Goal: Register for event/course

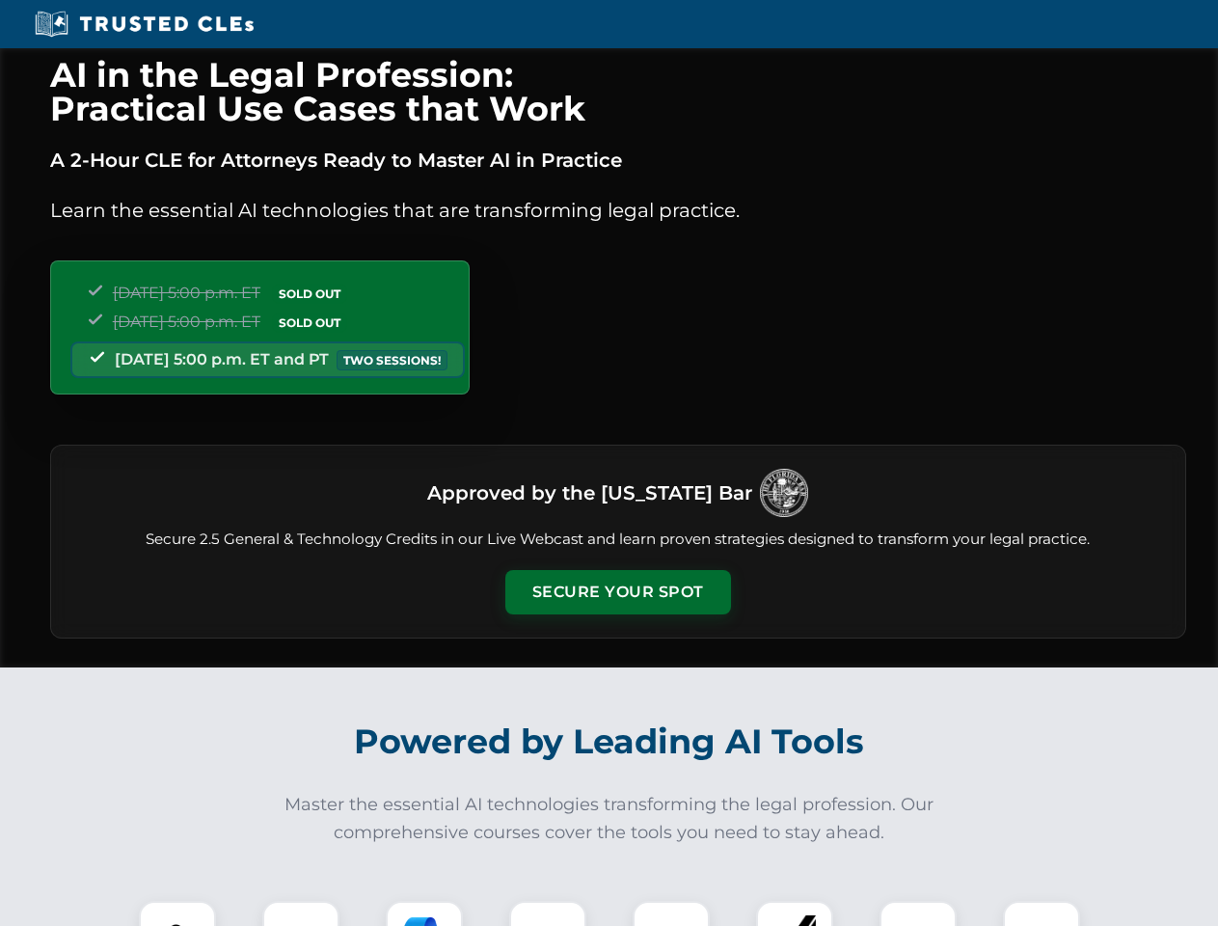
click at [617, 592] on button "Secure Your Spot" at bounding box center [618, 592] width 226 height 44
click at [177, 913] on img at bounding box center [177, 939] width 56 height 56
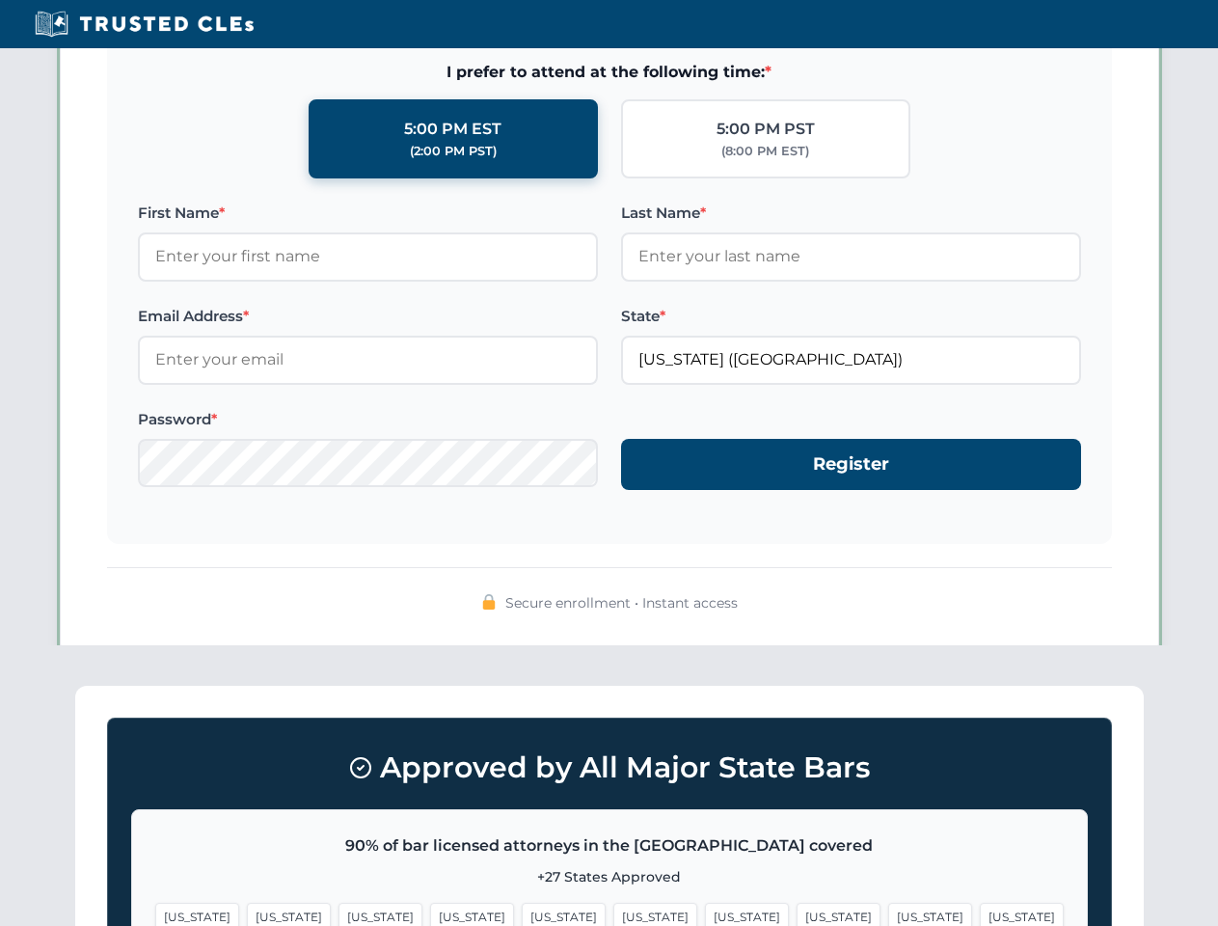
click at [705, 913] on span "[US_STATE]" at bounding box center [747, 917] width 84 height 28
click at [888, 913] on span "[US_STATE]" at bounding box center [930, 917] width 84 height 28
